Goal: Obtain resource: Download file/media

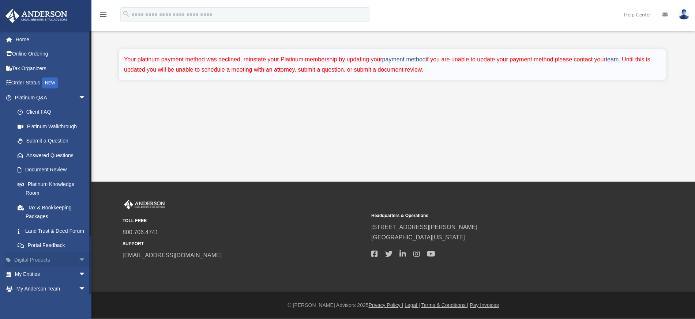
click at [61, 267] on link "Digital Products arrow_drop_down" at bounding box center [51, 260] width 92 height 15
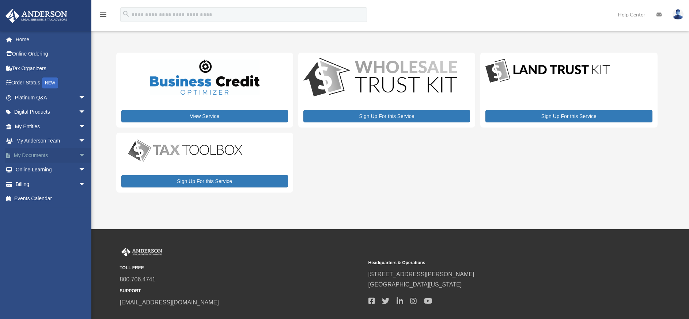
click at [50, 155] on link "My Documents arrow_drop_down" at bounding box center [51, 155] width 92 height 15
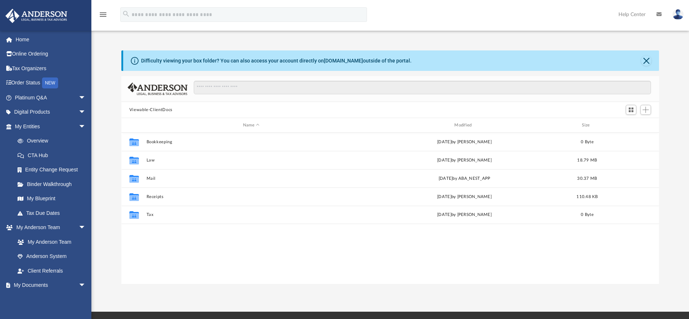
scroll to position [161, 532]
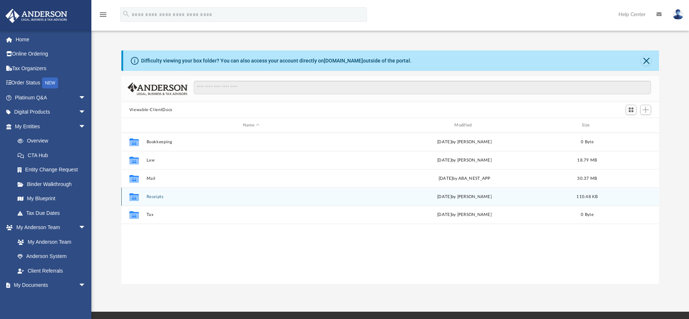
click at [156, 197] on button "Receipts" at bounding box center [251, 197] width 210 height 5
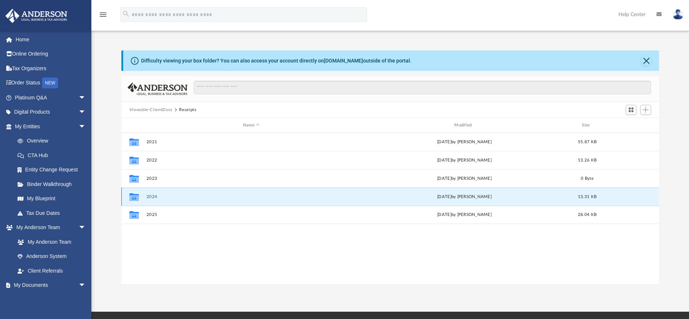
click at [152, 197] on button "2024" at bounding box center [251, 197] width 210 height 5
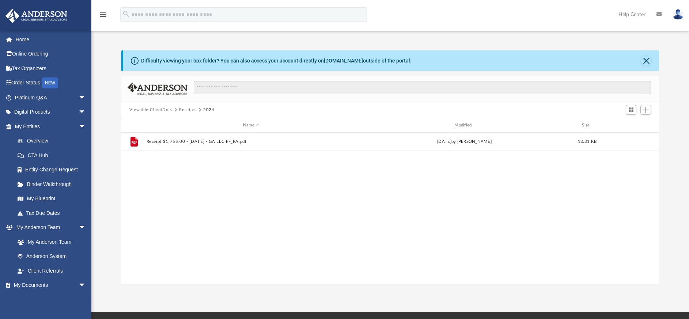
click at [185, 108] on button "Receipts" at bounding box center [187, 110] width 17 height 7
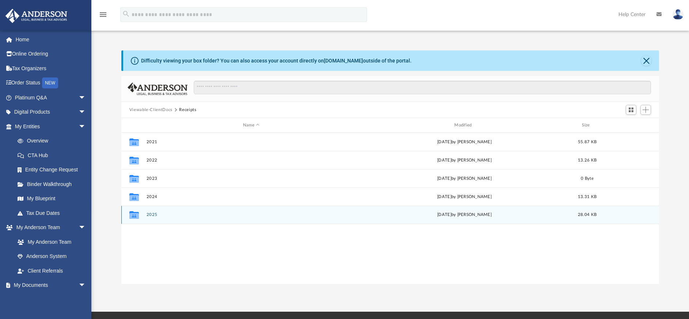
click at [149, 216] on button "2025" at bounding box center [251, 214] width 210 height 5
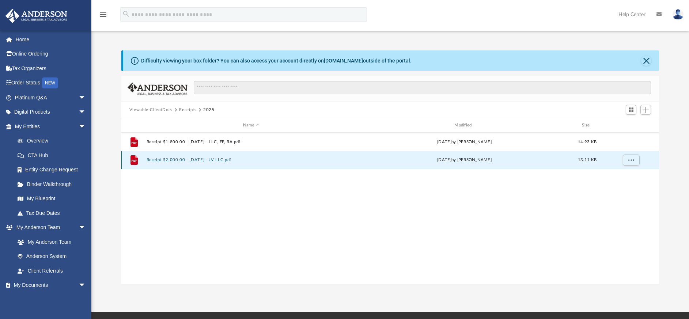
click at [165, 158] on button "Receipt $2,000.00 - 2025.07.15 - JV LLC.pdf" at bounding box center [251, 160] width 210 height 5
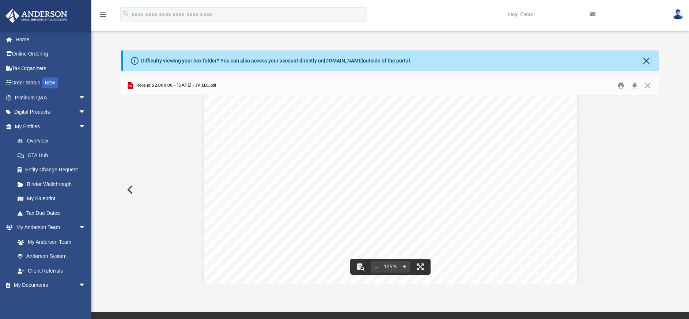
scroll to position [164, 0]
